Goal: Task Accomplishment & Management: Use online tool/utility

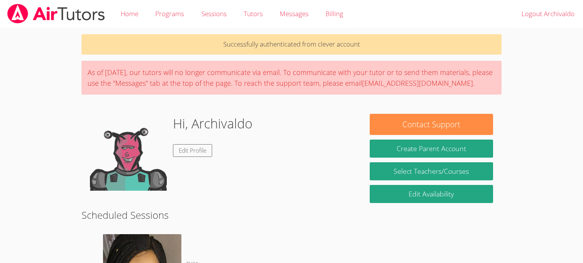
scroll to position [153, 0]
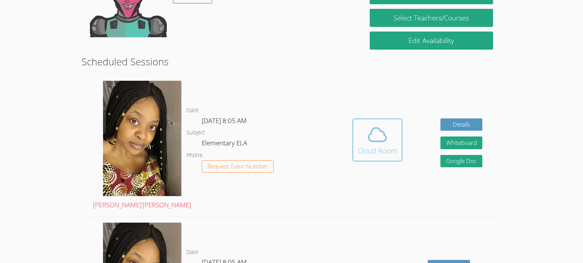
click at [384, 137] on icon at bounding box center [378, 135] width 22 height 22
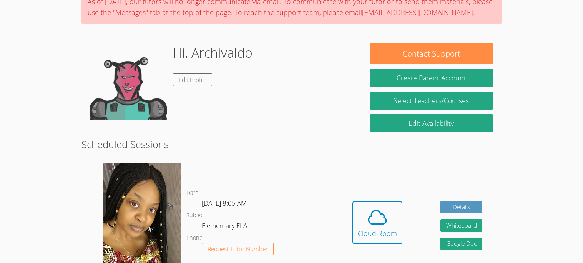
scroll to position [123, 0]
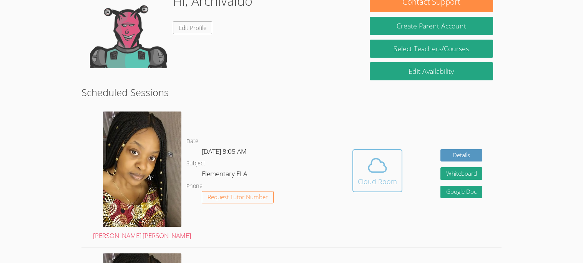
click at [377, 177] on div "Cloud Room" at bounding box center [377, 181] width 39 height 11
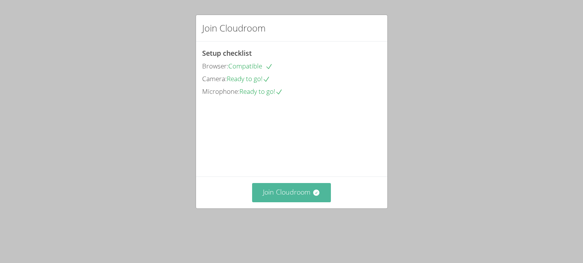
click at [295, 202] on button "Join Cloudroom" at bounding box center [291, 192] width 79 height 19
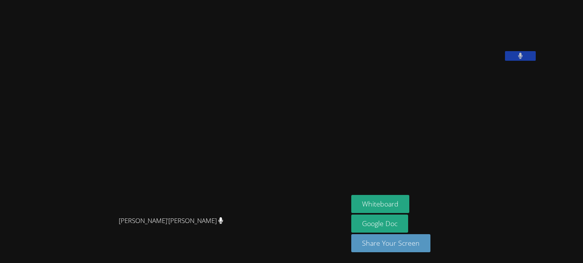
click at [232, 212] on video at bounding box center [173, 116] width 115 height 192
click at [407, 196] on button "Whiteboard" at bounding box center [380, 204] width 58 height 18
